Goal: Entertainment & Leisure: Consume media (video, audio)

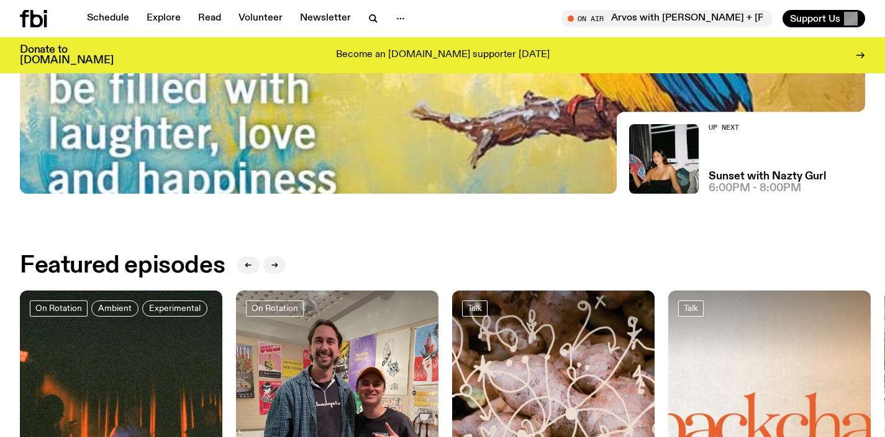
scroll to position [281, 0]
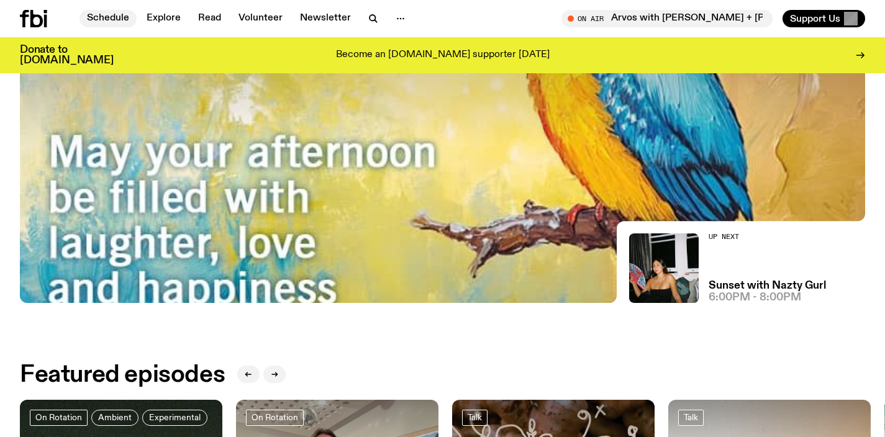
click at [109, 21] on link "Schedule" at bounding box center [108, 18] width 57 height 17
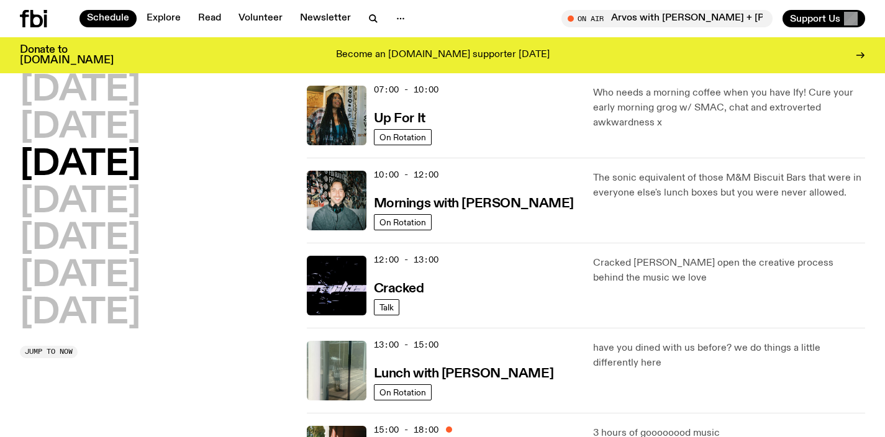
scroll to position [254, 0]
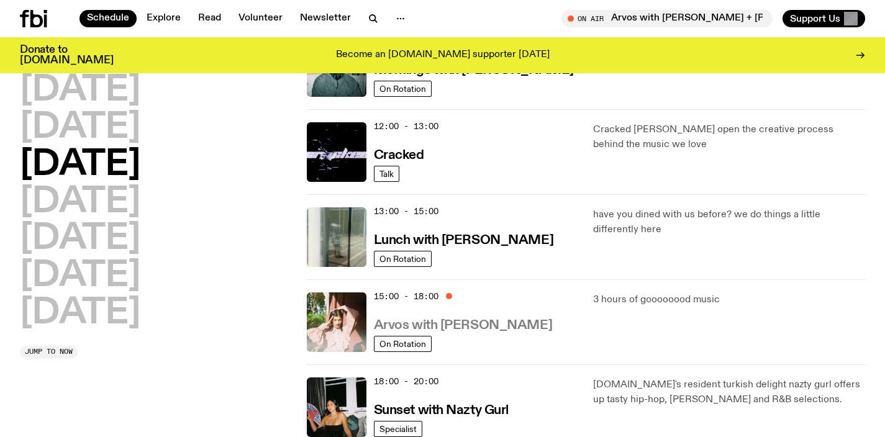
click at [477, 329] on h3 "Arvos with Maleeka Gazula" at bounding box center [463, 325] width 178 height 13
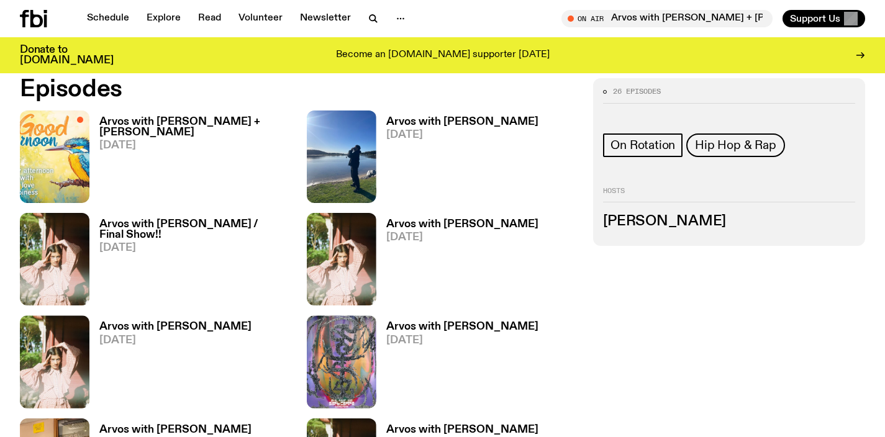
scroll to position [480, 0]
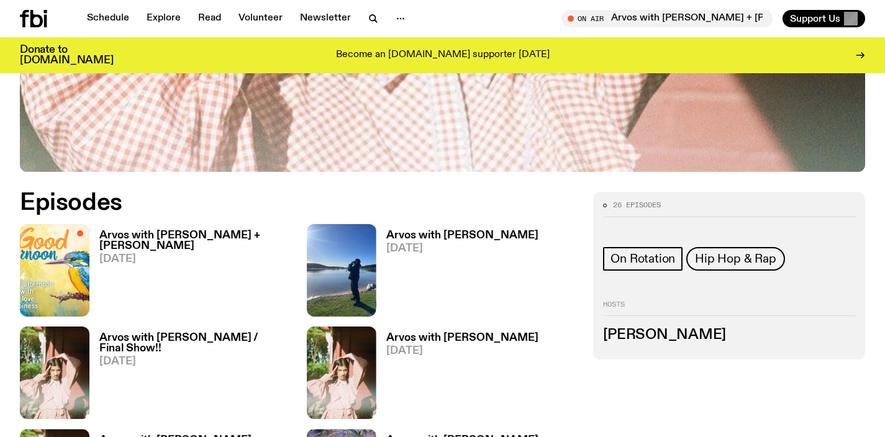
click at [189, 236] on h3 "Arvos with [PERSON_NAME] + [PERSON_NAME]" at bounding box center [195, 240] width 193 height 21
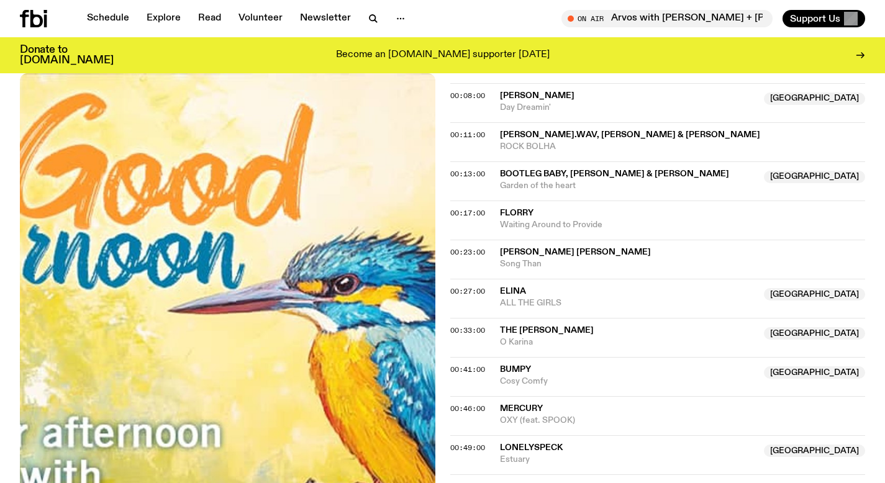
scroll to position [290, 0]
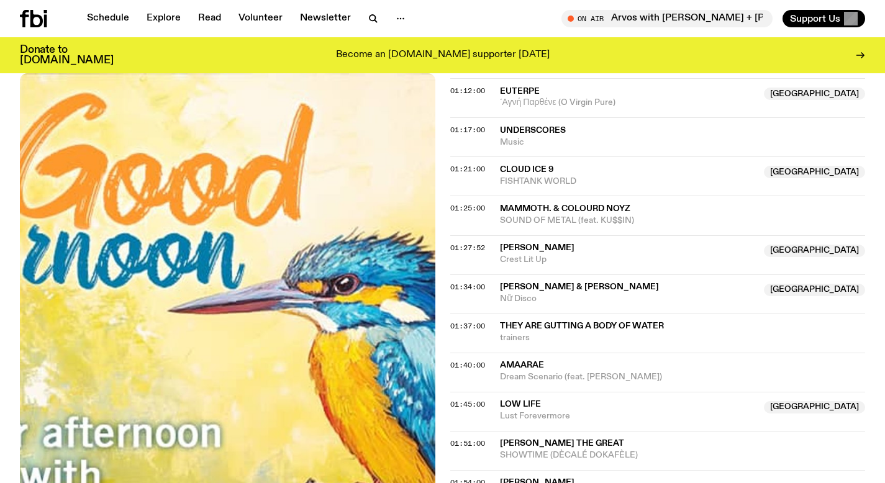
scroll to position [588, 0]
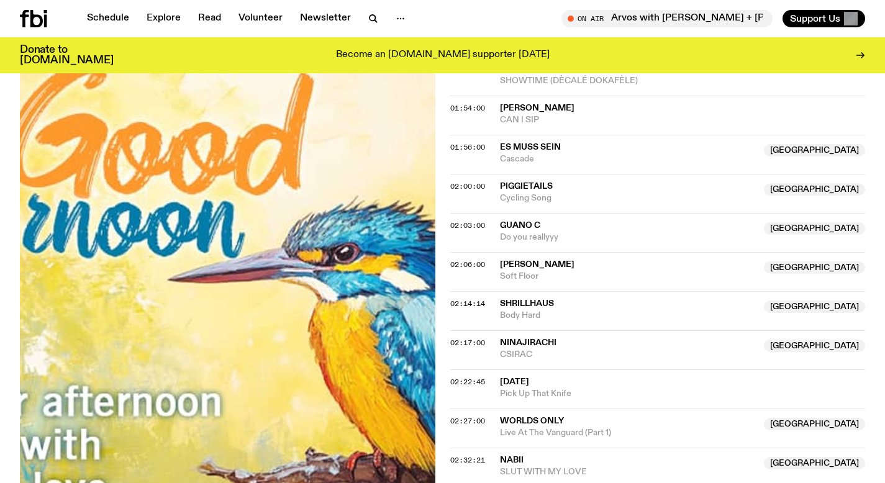
scroll to position [1412, 0]
